Goal: Task Accomplishment & Management: Use online tool/utility

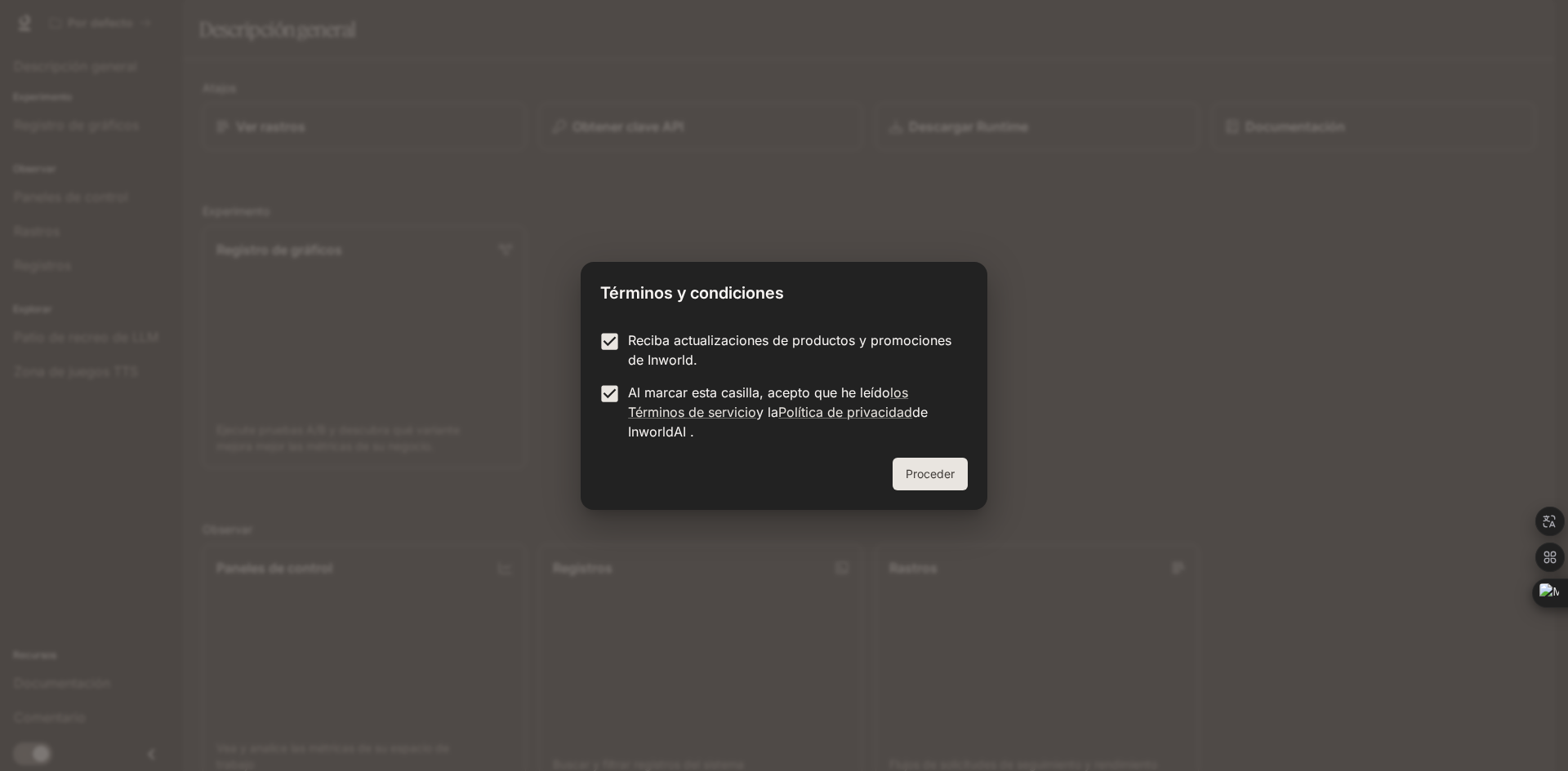
click at [898, 470] on button "Proceder" at bounding box center [930, 474] width 75 height 33
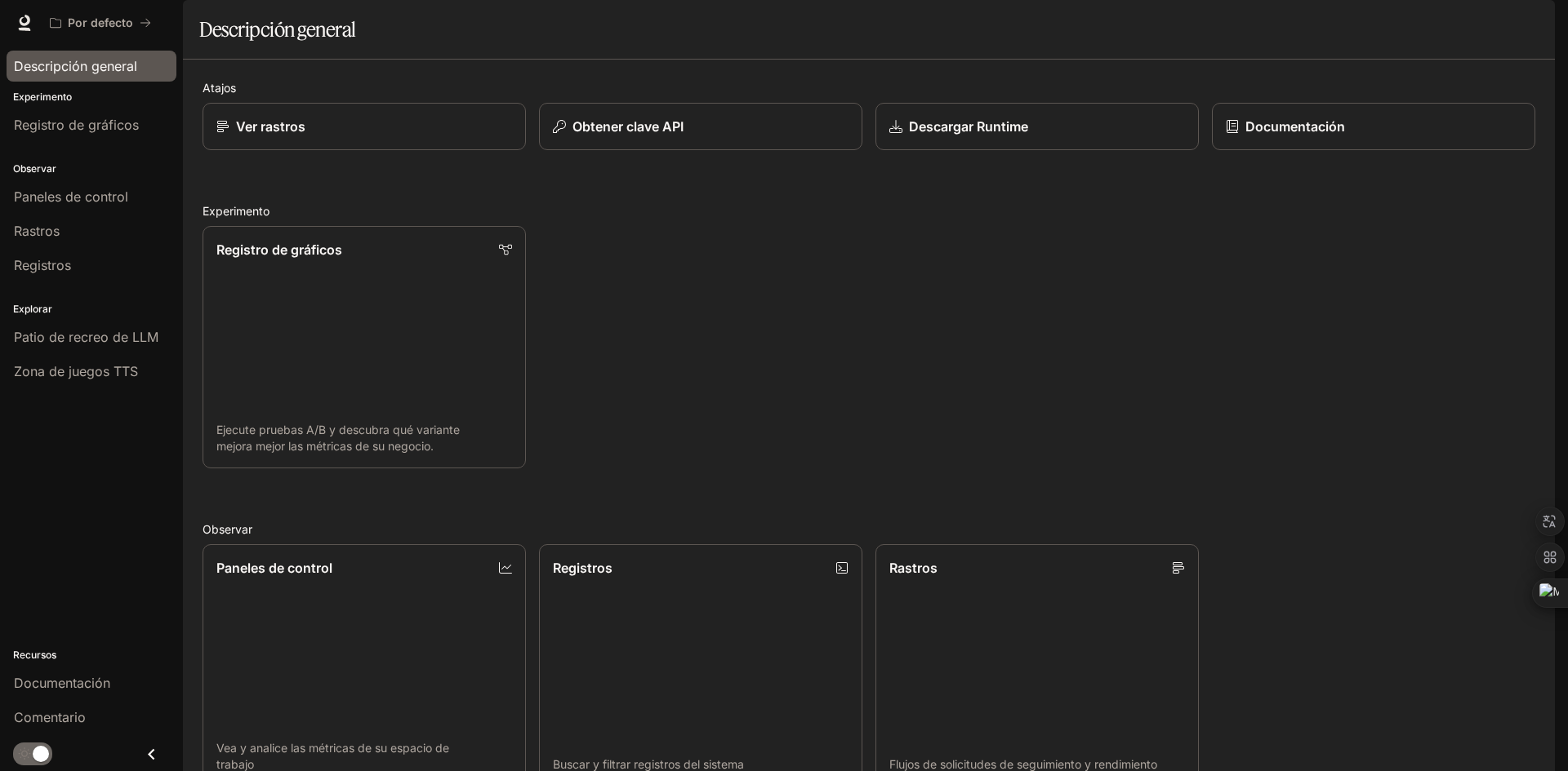
click at [90, 67] on font "Descripción general" at bounding box center [75, 65] width 123 height 16
click at [124, 122] on font "Registro de gráficos" at bounding box center [76, 124] width 125 height 16
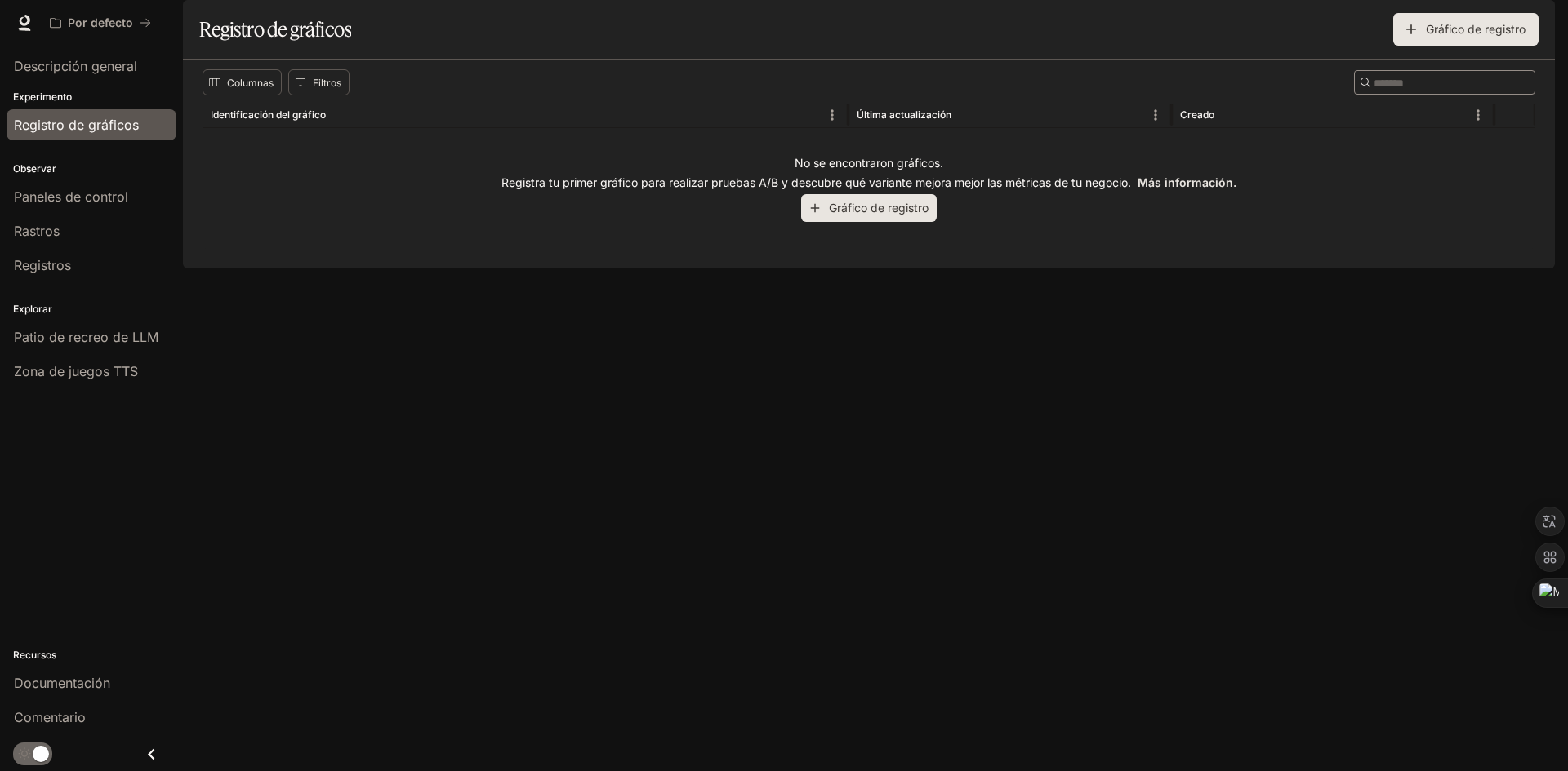
click at [1430, 36] on font "Gráfico de registro" at bounding box center [1476, 29] width 100 height 13
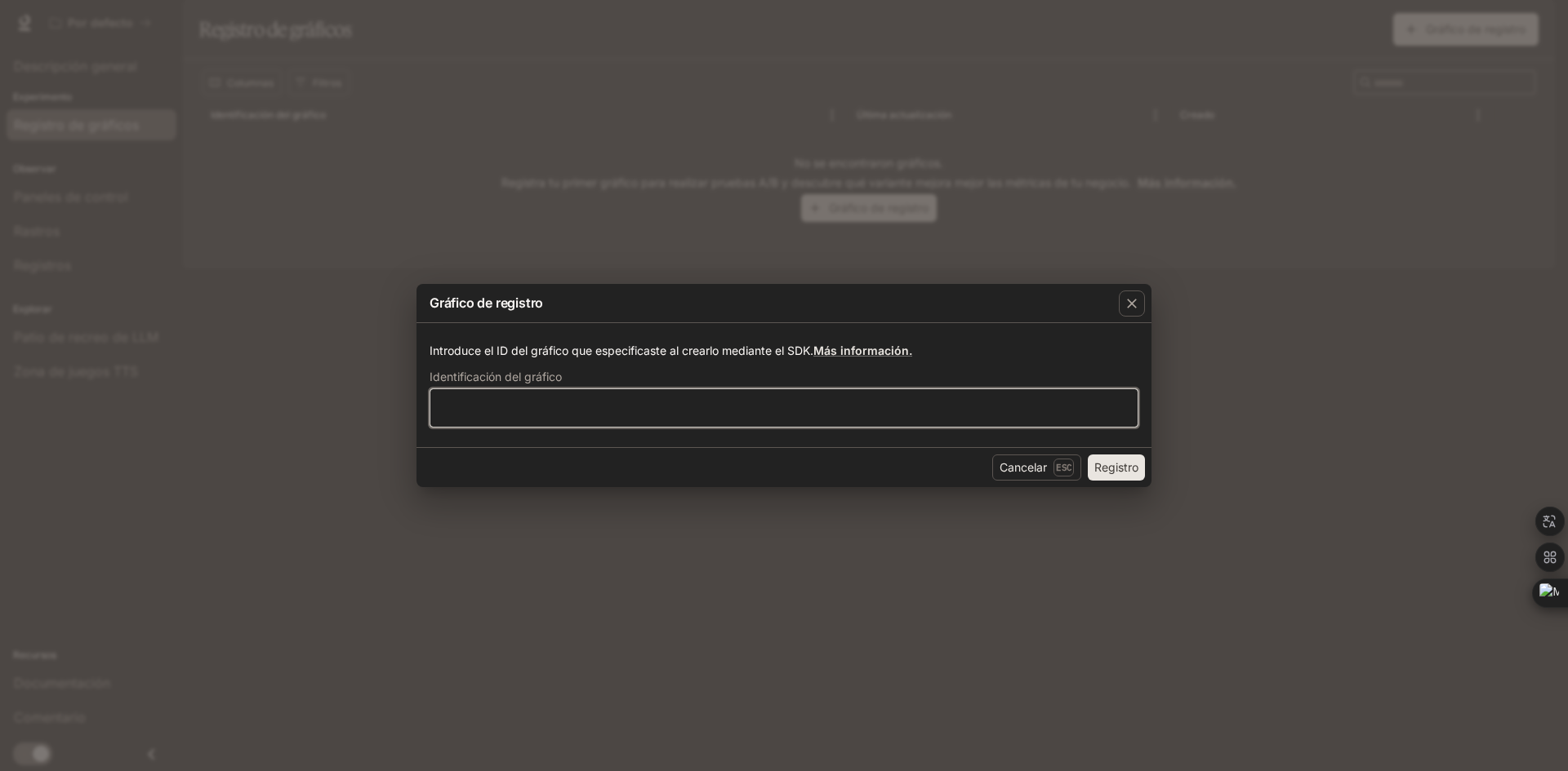
click at [692, 408] on input "text" at bounding box center [783, 408] width 707 height 16
type input "*****"
click button "Registro" at bounding box center [1116, 467] width 57 height 26
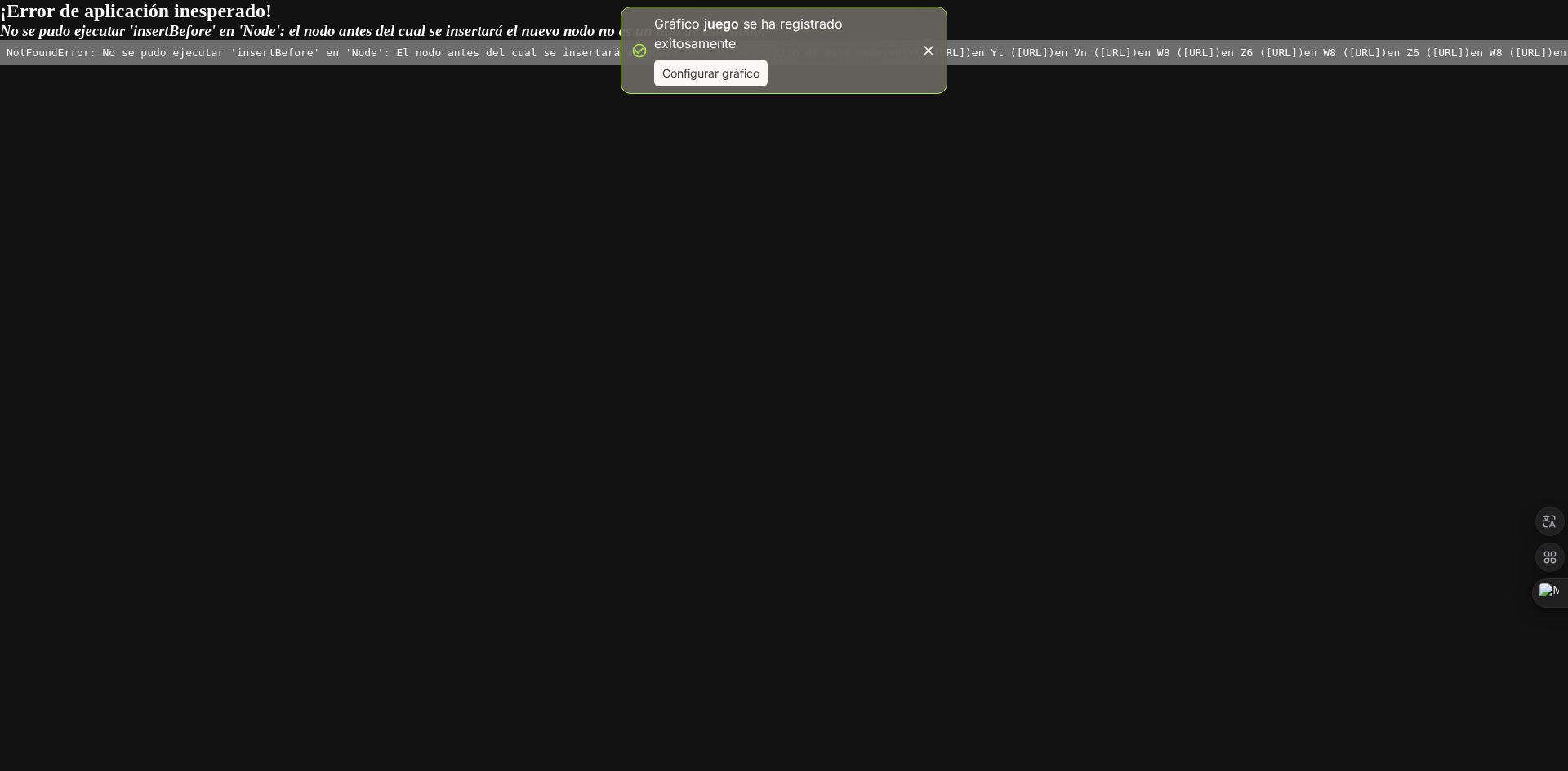
click at [1138, 59] on font "en W8 ([URL])" at bounding box center [1179, 52] width 84 height 12
click at [1221, 59] on font "en Z6 ([URL])" at bounding box center [1262, 52] width 84 height 12
click at [921, 45] on icon "button" at bounding box center [928, 50] width 16 height 16
